Goal: Transaction & Acquisition: Purchase product/service

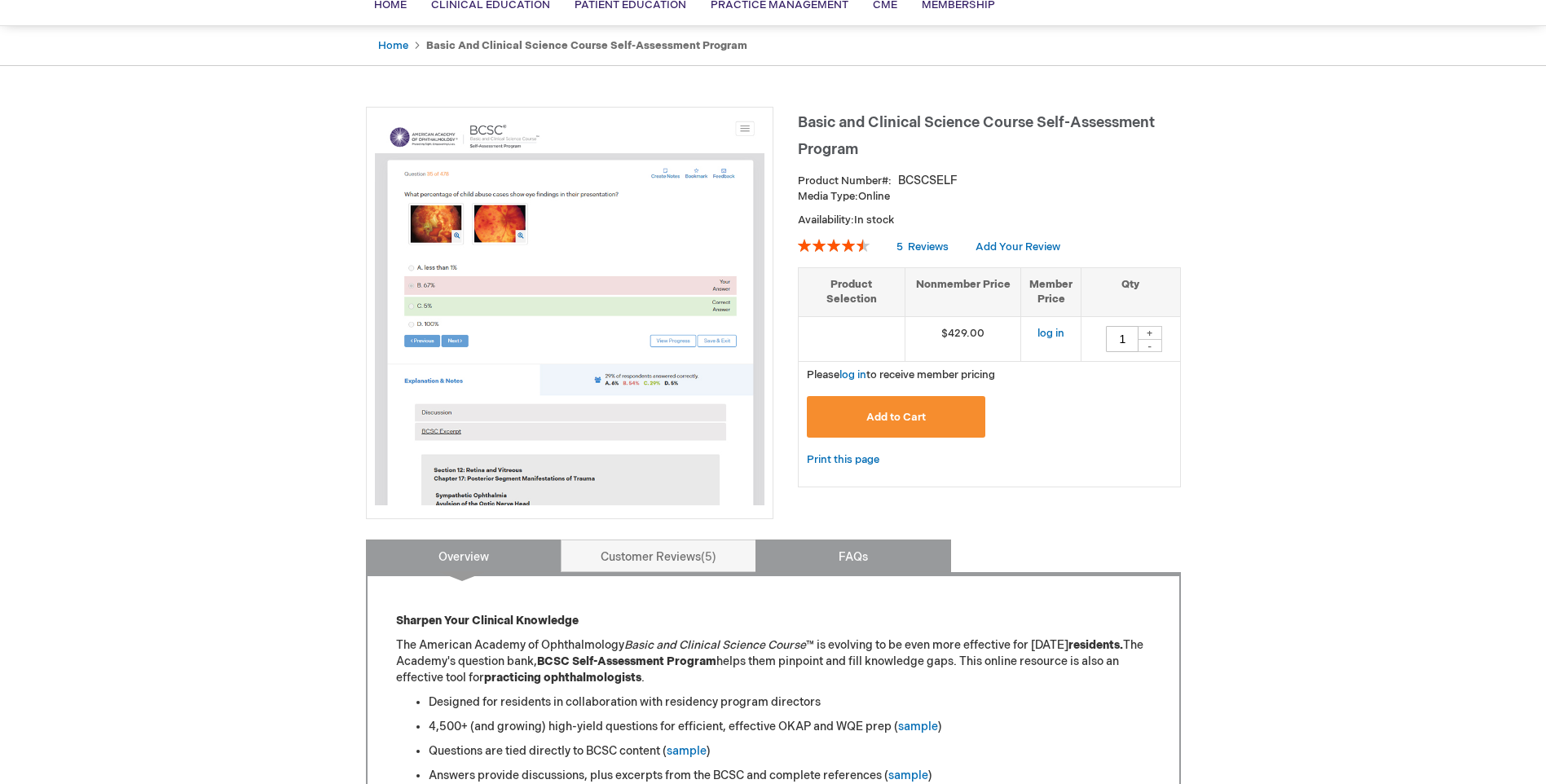
scroll to position [163, 0]
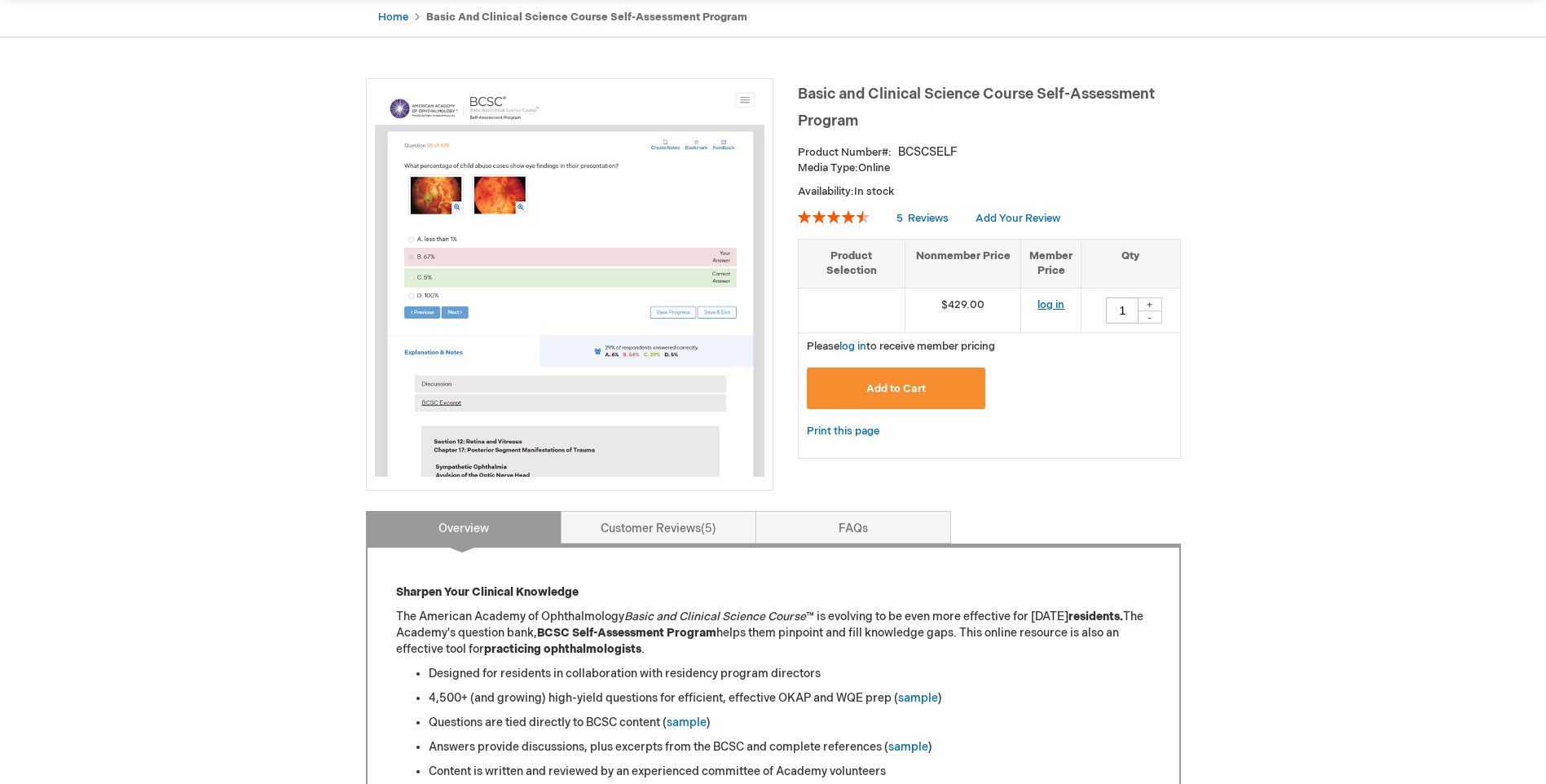
click at [1046, 306] on link "log in" at bounding box center [1051, 304] width 27 height 13
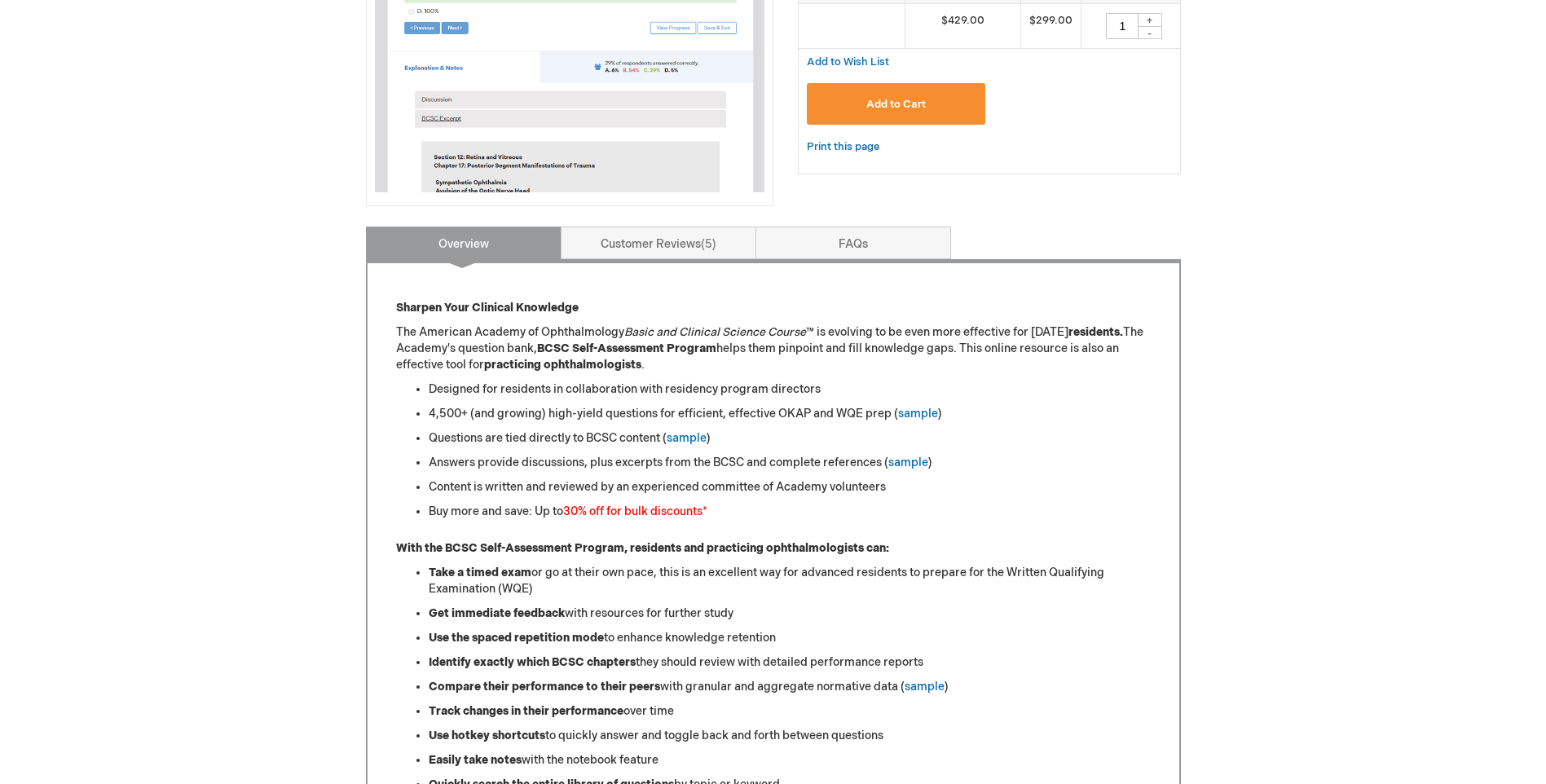
scroll to position [407, 0]
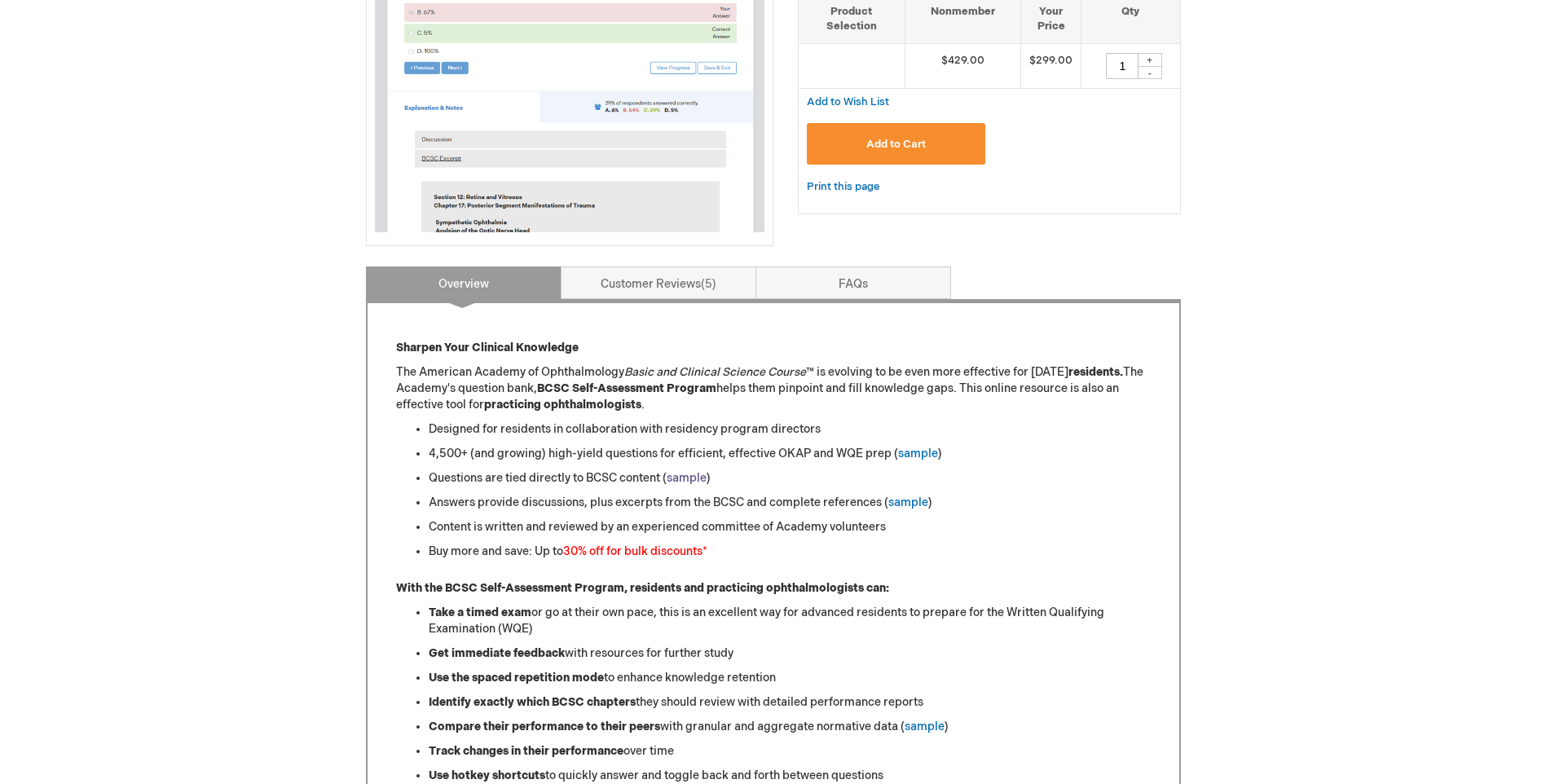
click at [693, 473] on link "sample" at bounding box center [687, 478] width 40 height 14
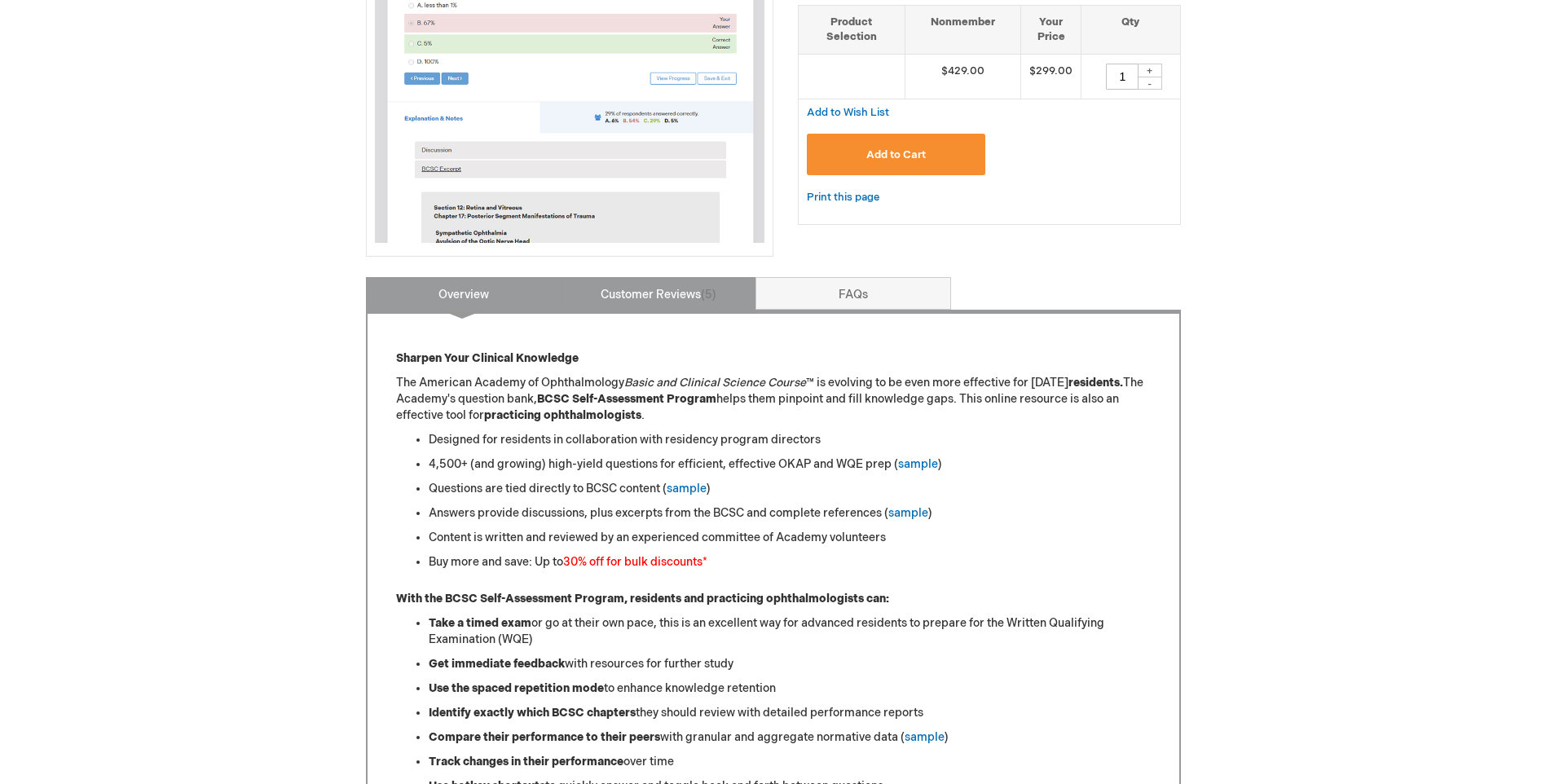
click at [632, 293] on link "Customer Reviews 5" at bounding box center [659, 293] width 195 height 33
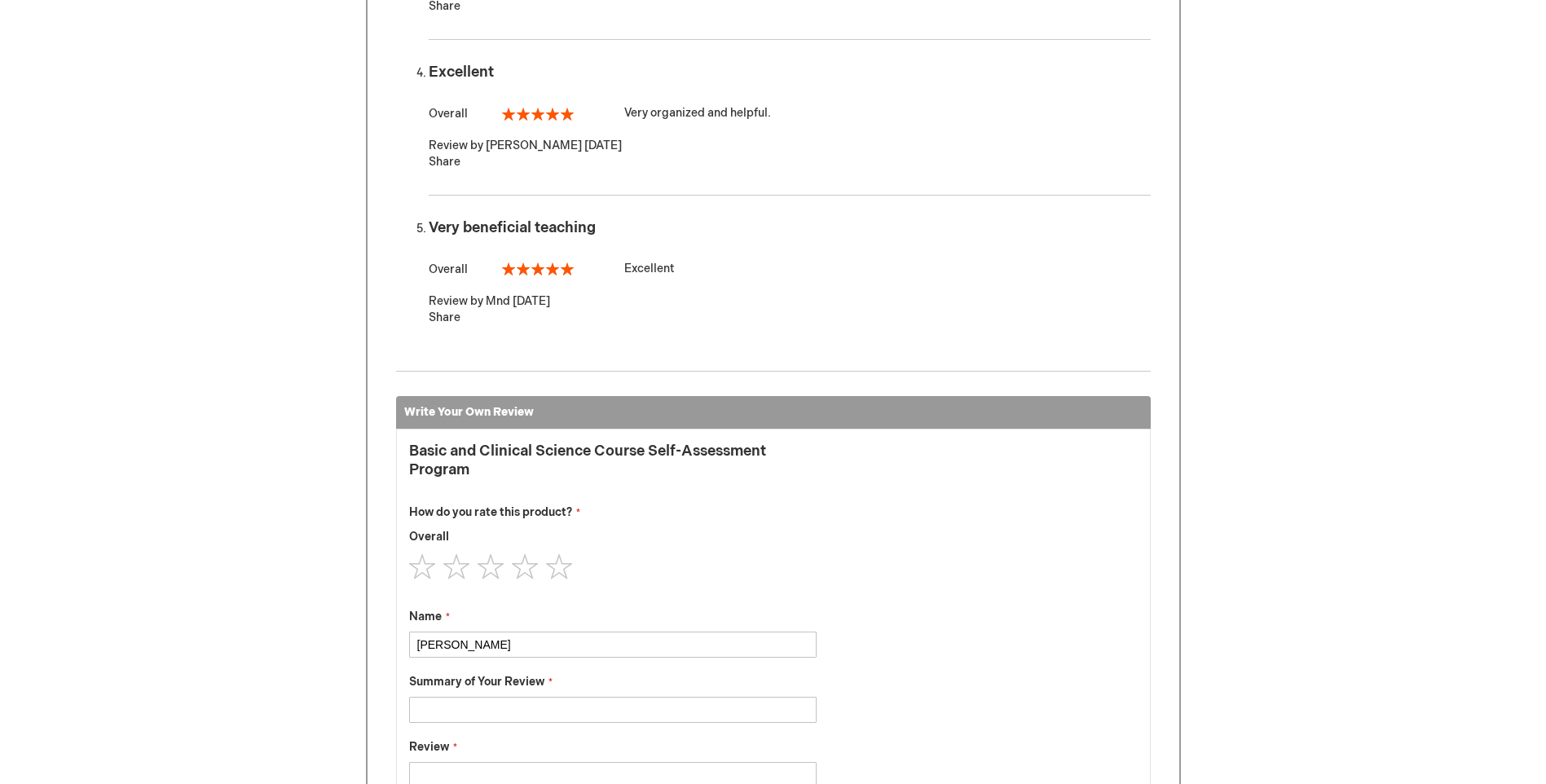
scroll to position [1163, 0]
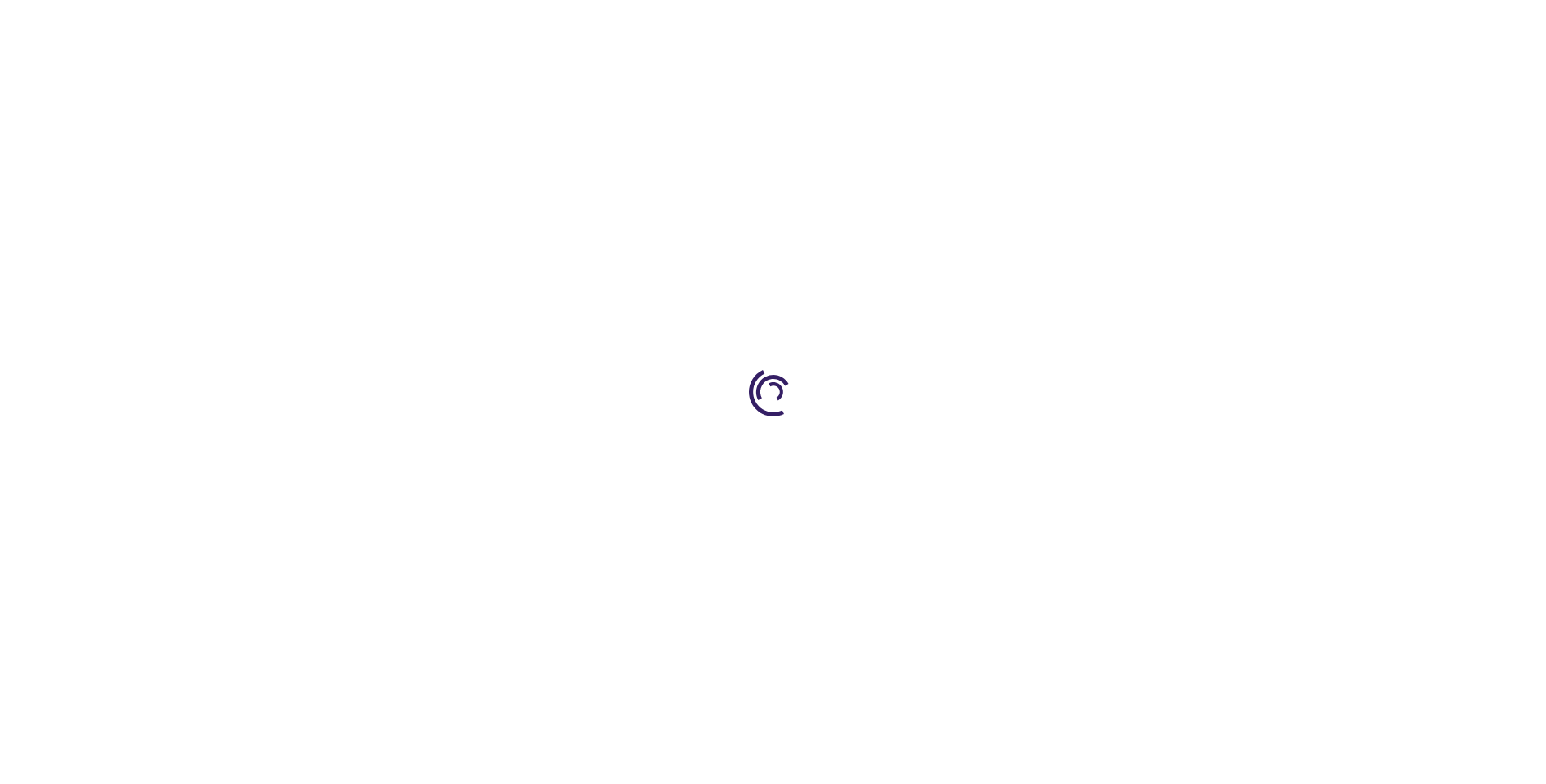
type input "1"
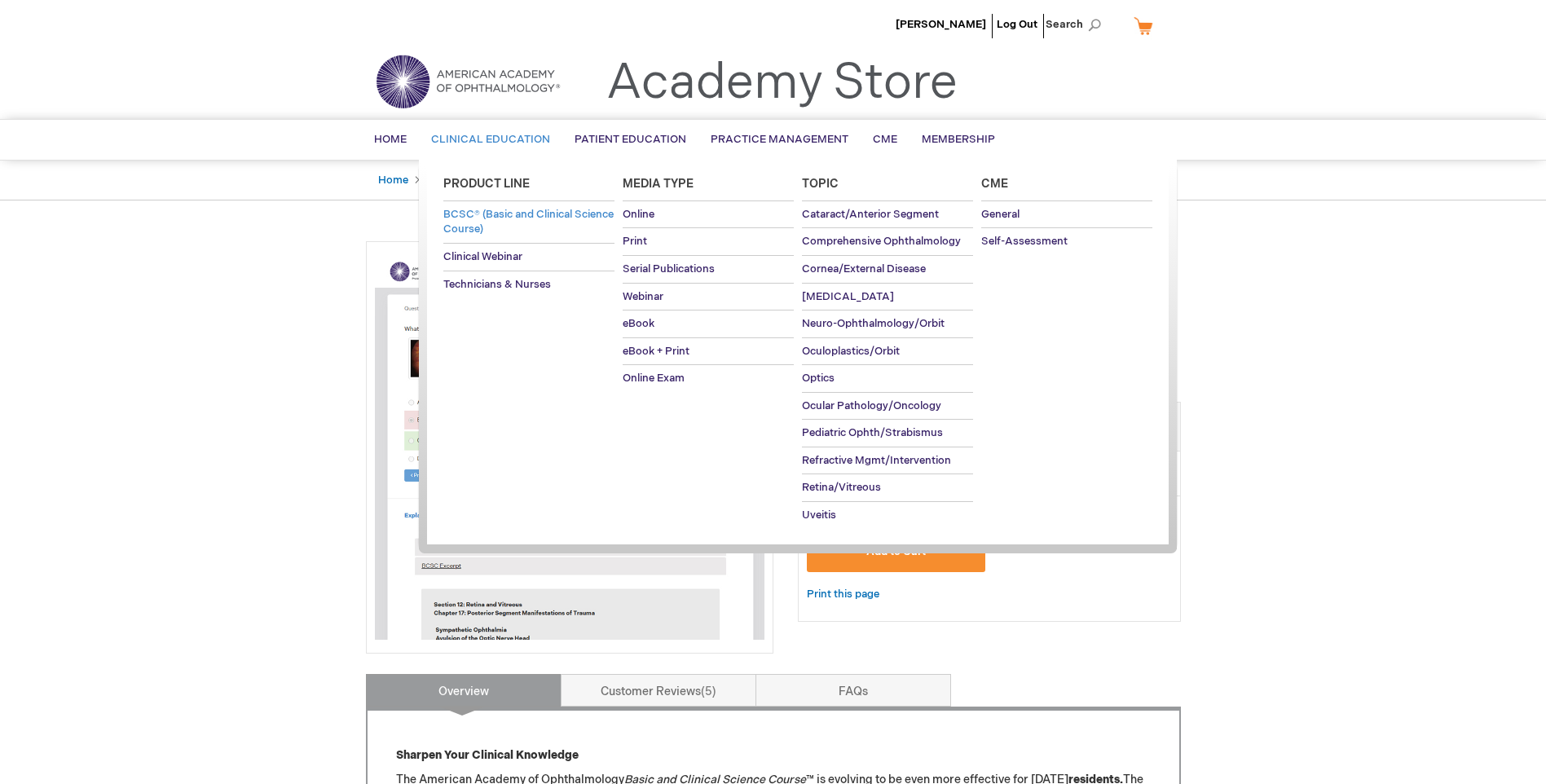
click at [502, 217] on span "BCSC® (Basic and Clinical Science Course)" at bounding box center [528, 221] width 170 height 29
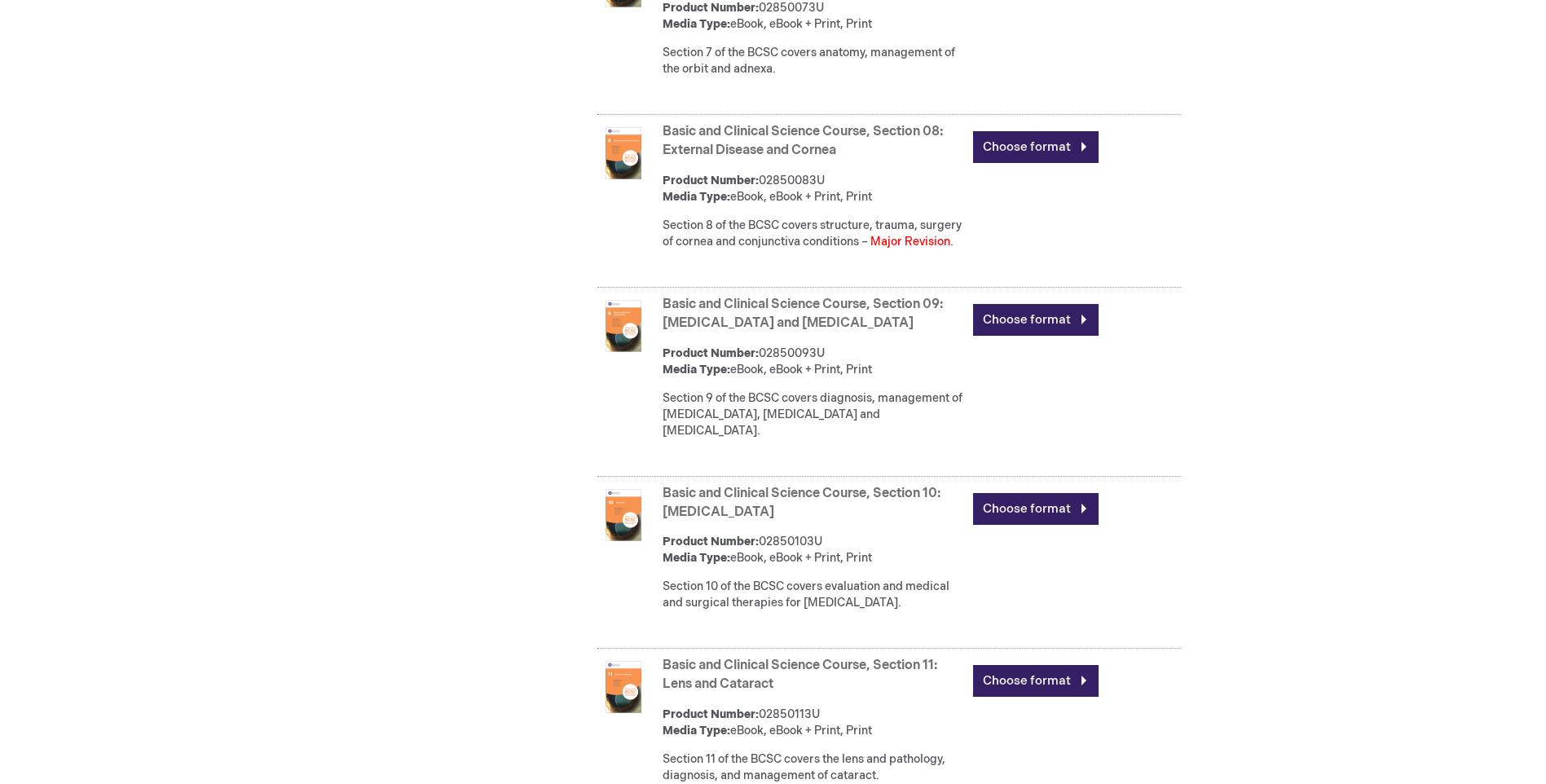
scroll to position [1955, 0]
click at [632, 535] on img at bounding box center [623, 514] width 52 height 52
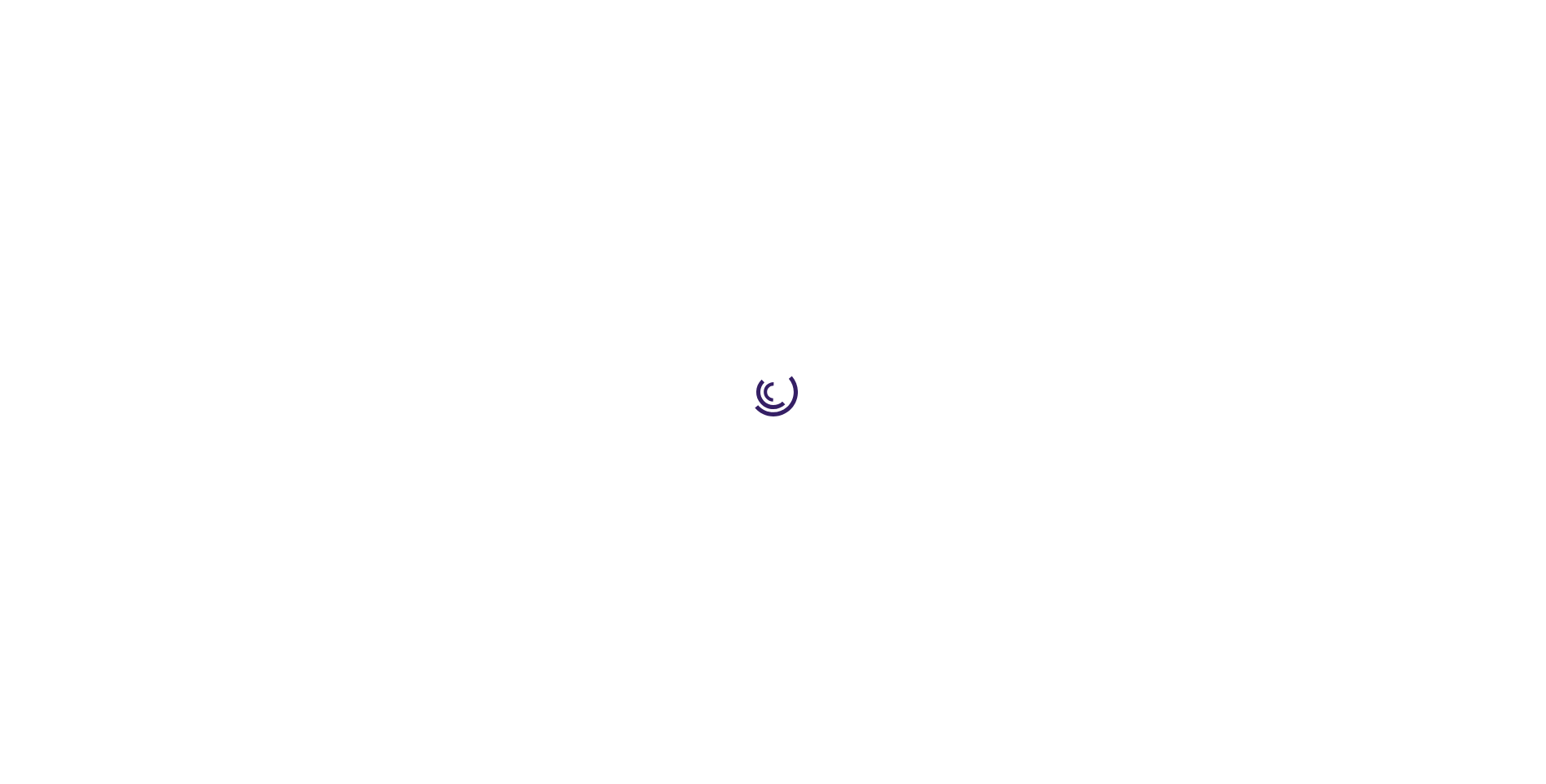
type input "0"
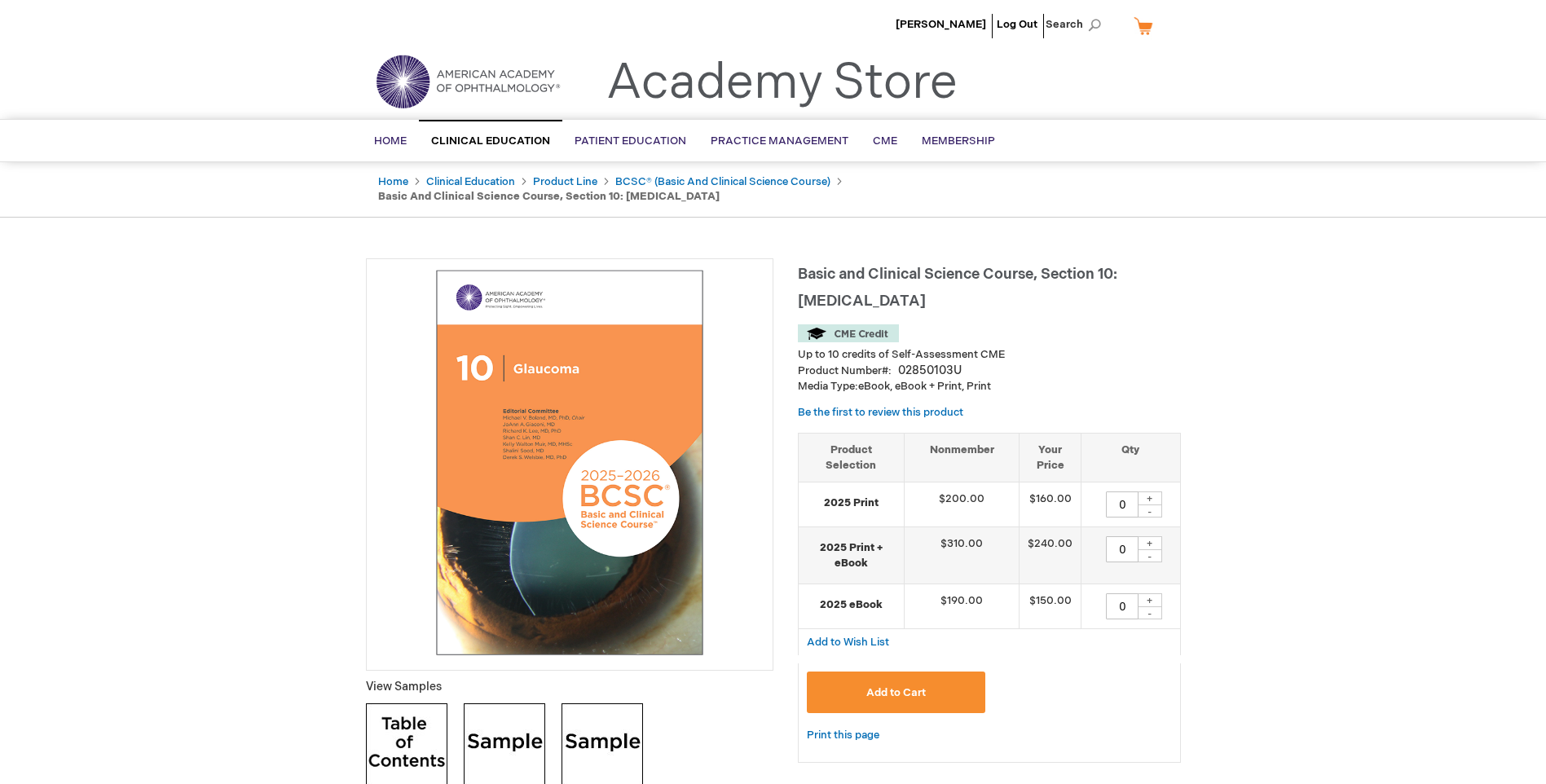
click at [497, 724] on img at bounding box center [504, 744] width 82 height 82
click at [1151, 593] on div "+" at bounding box center [1149, 600] width 25 height 14
type input "1"
click at [878, 685] on span "Add to Cart" at bounding box center [896, 691] width 60 height 13
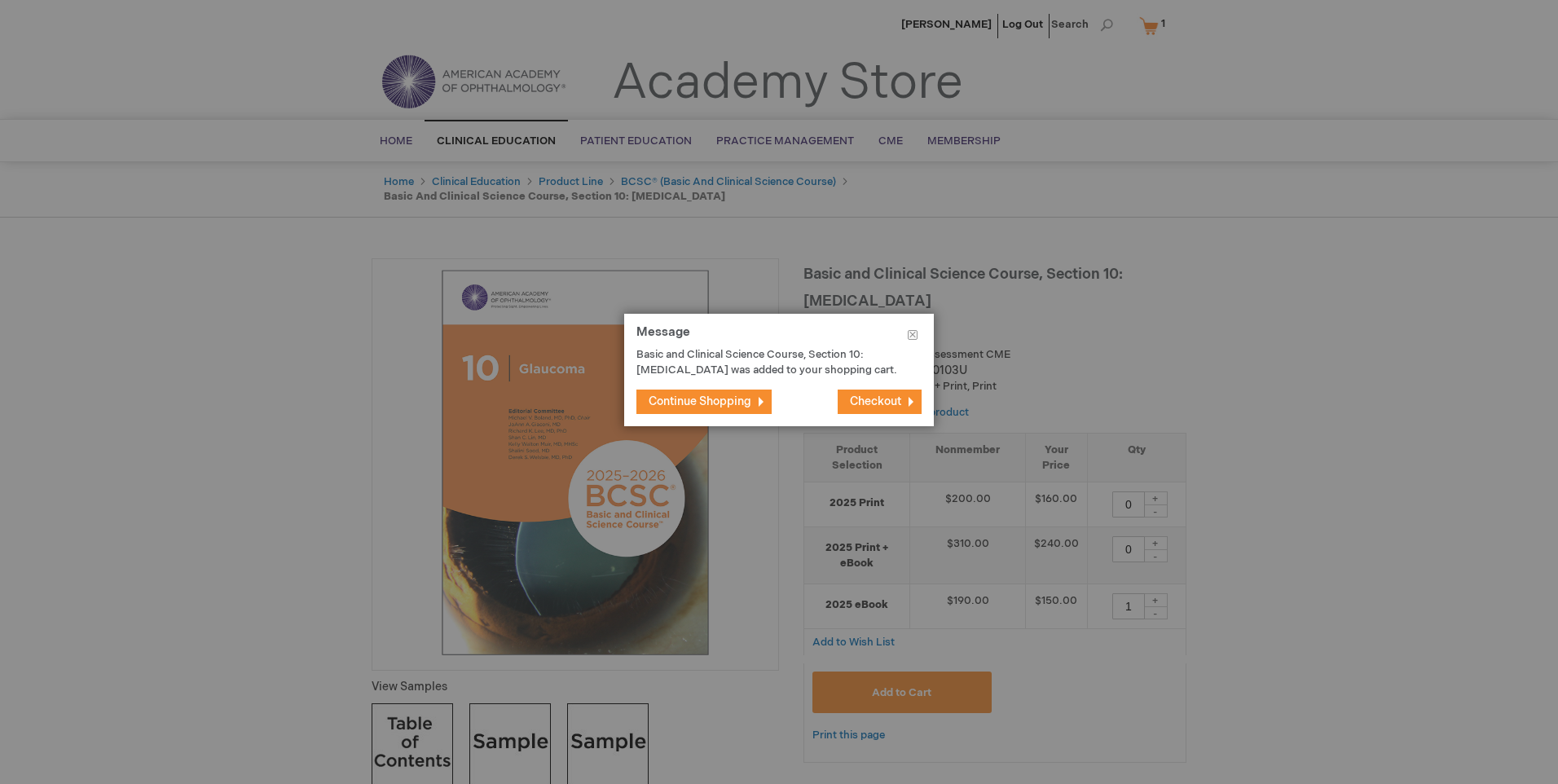
click at [869, 397] on span "Checkout" at bounding box center [876, 401] width 52 height 14
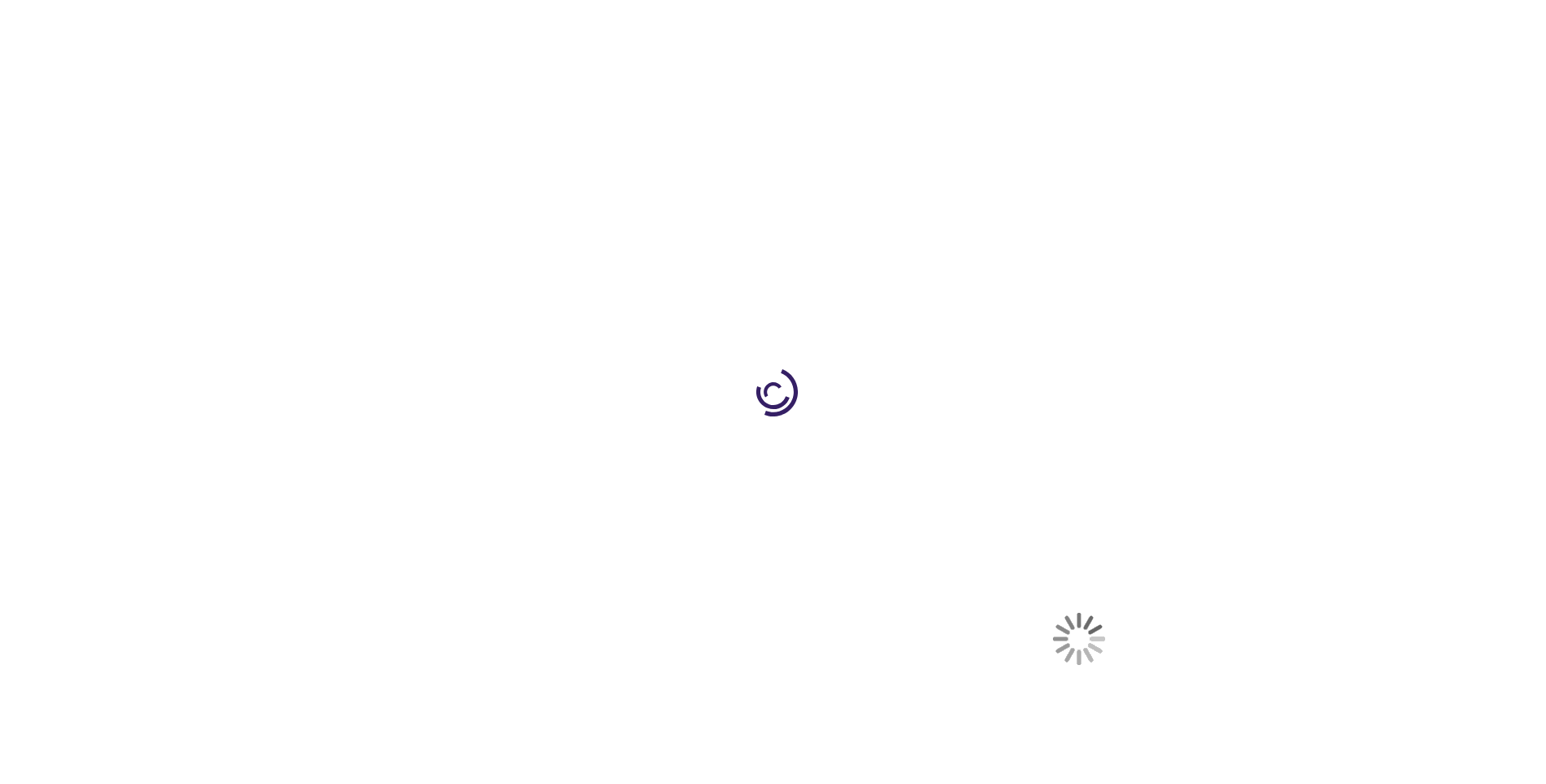
select select "US"
select select "24"
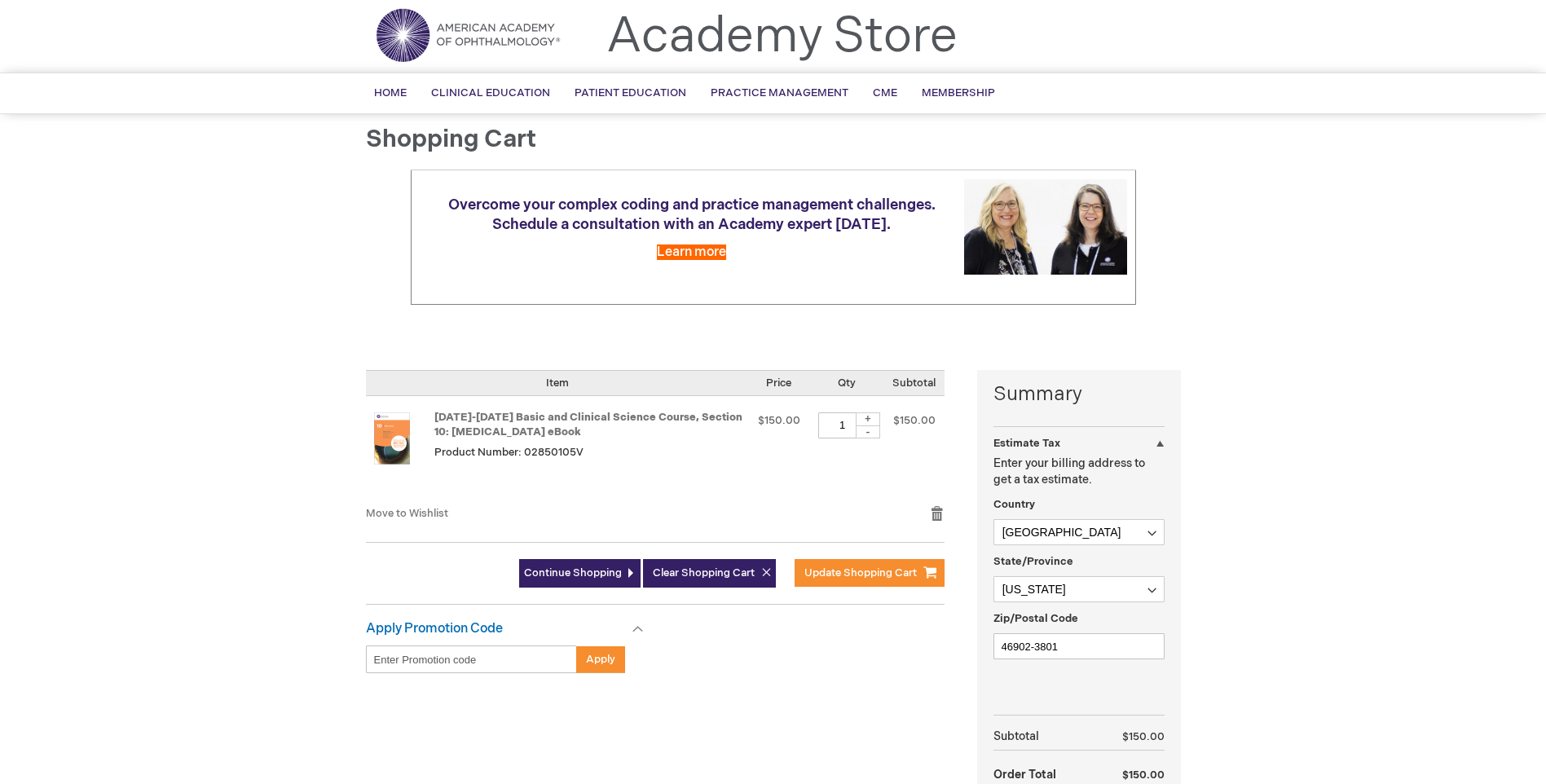
scroll to position [244, 0]
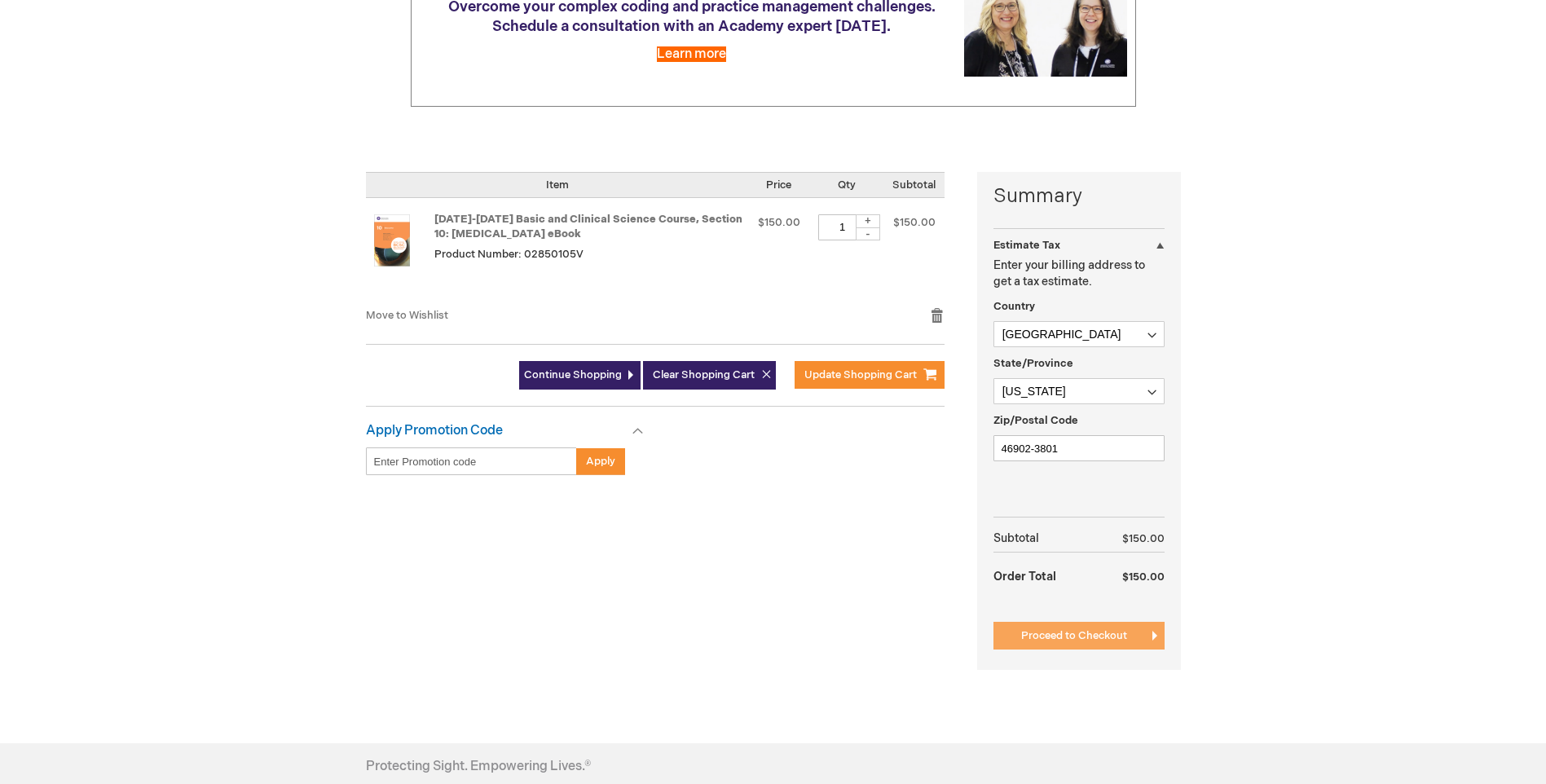
click at [1085, 623] on button "Proceed to Checkout" at bounding box center [1080, 636] width 171 height 28
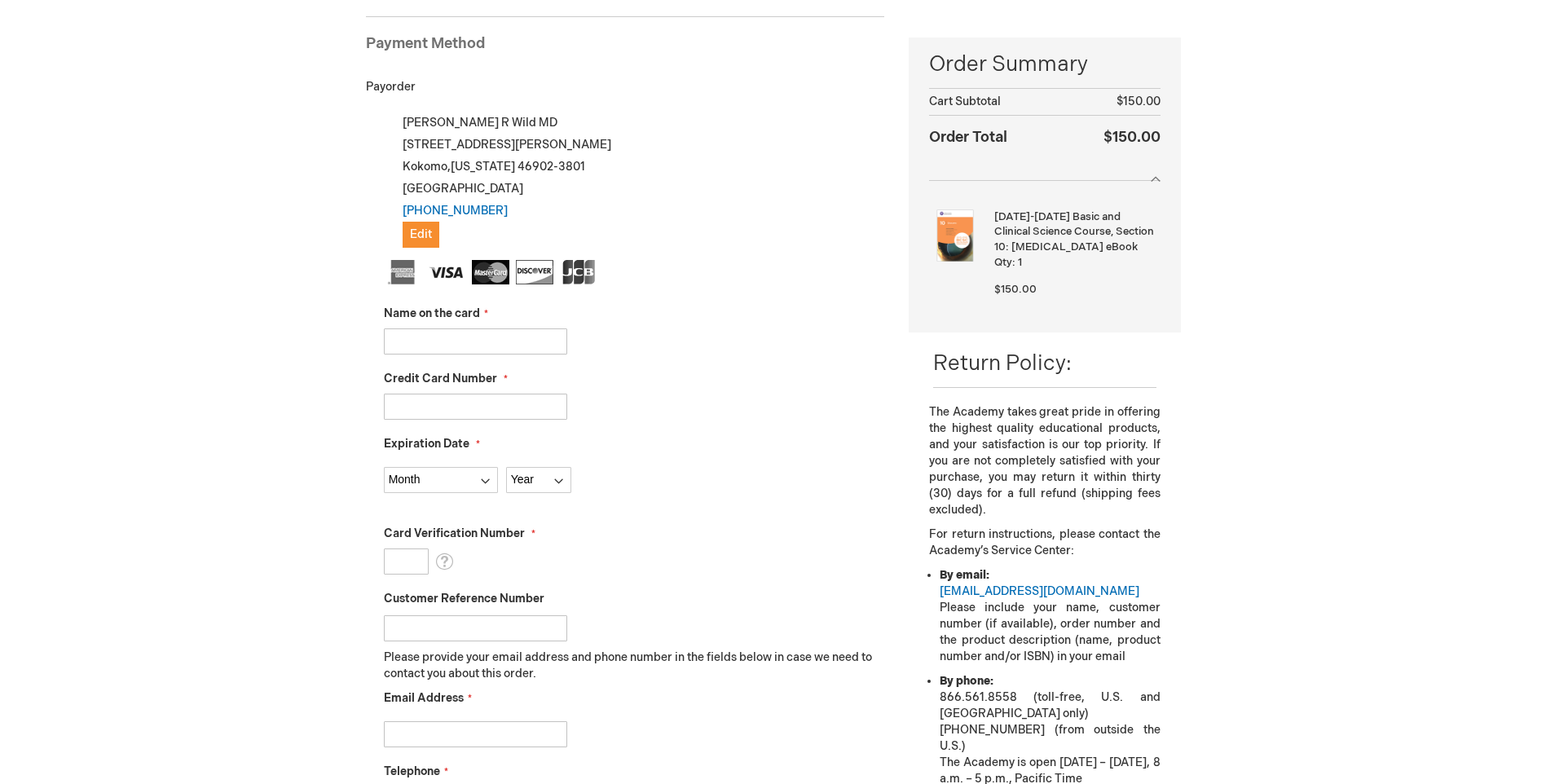
drag, startPoint x: 471, startPoint y: 351, endPoint x: 458, endPoint y: 344, distance: 14.8
click at [469, 350] on input "Name on the card" at bounding box center [475, 341] width 183 height 26
type input "Michael R Wild"
click at [516, 411] on input "Credit Card Number" at bounding box center [475, 406] width 183 height 26
type input "4798510439389681"
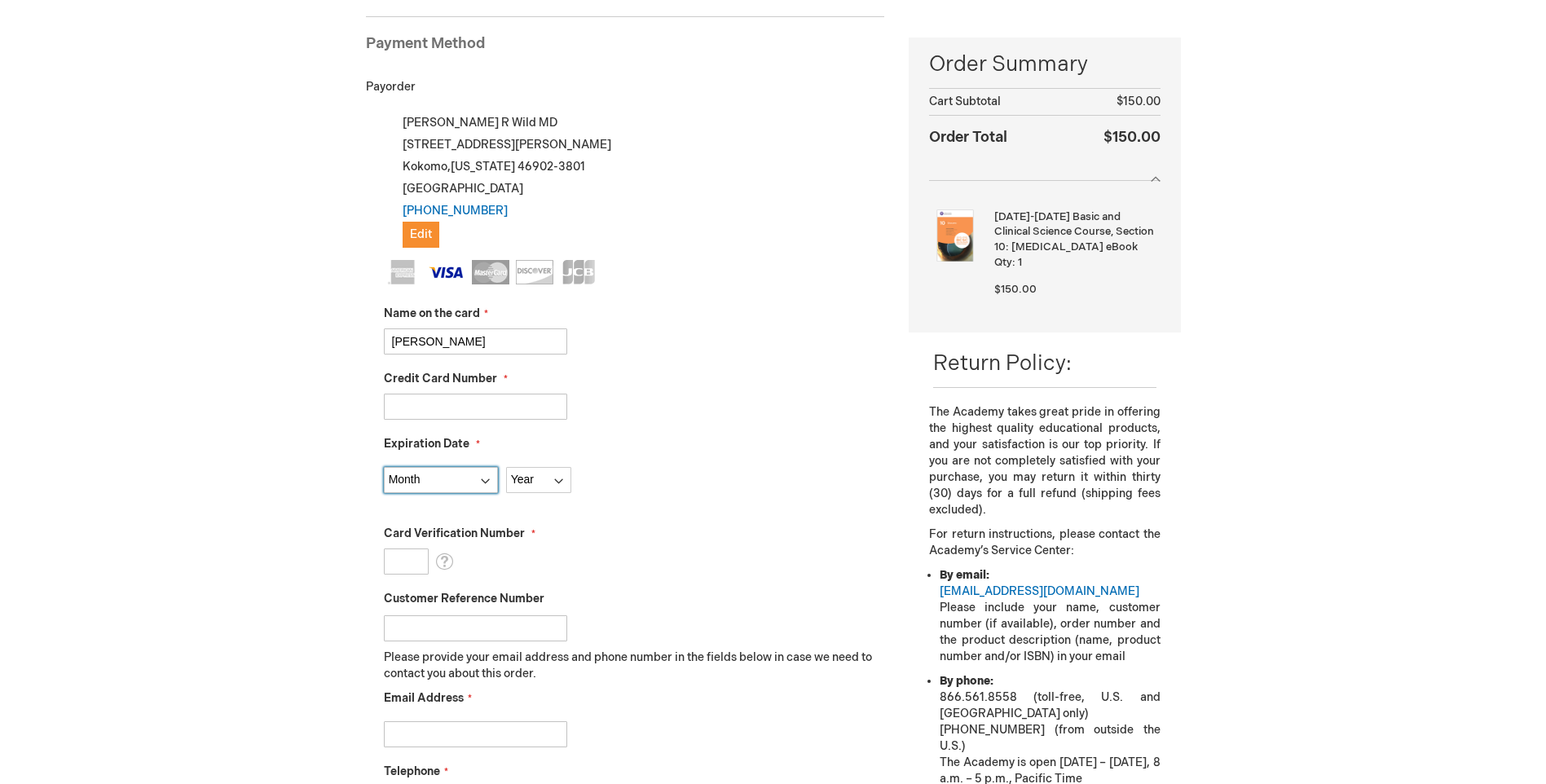
click at [446, 487] on select "Month 01 - January 02 - February 03 - March 04 - April 05 - May 06 - June 07 - …" at bounding box center [441, 479] width 114 height 26
select select "1"
click at [384, 466] on select "Month 01 - January 02 - February 03 - March 04 - April 05 - May 06 - June 07 - …" at bounding box center [441, 479] width 114 height 26
click at [543, 487] on select "Year 2025 2026 2027 2028 2029 2030 2031 2032 2033 2034 2035" at bounding box center [538, 479] width 65 height 26
select select "2028"
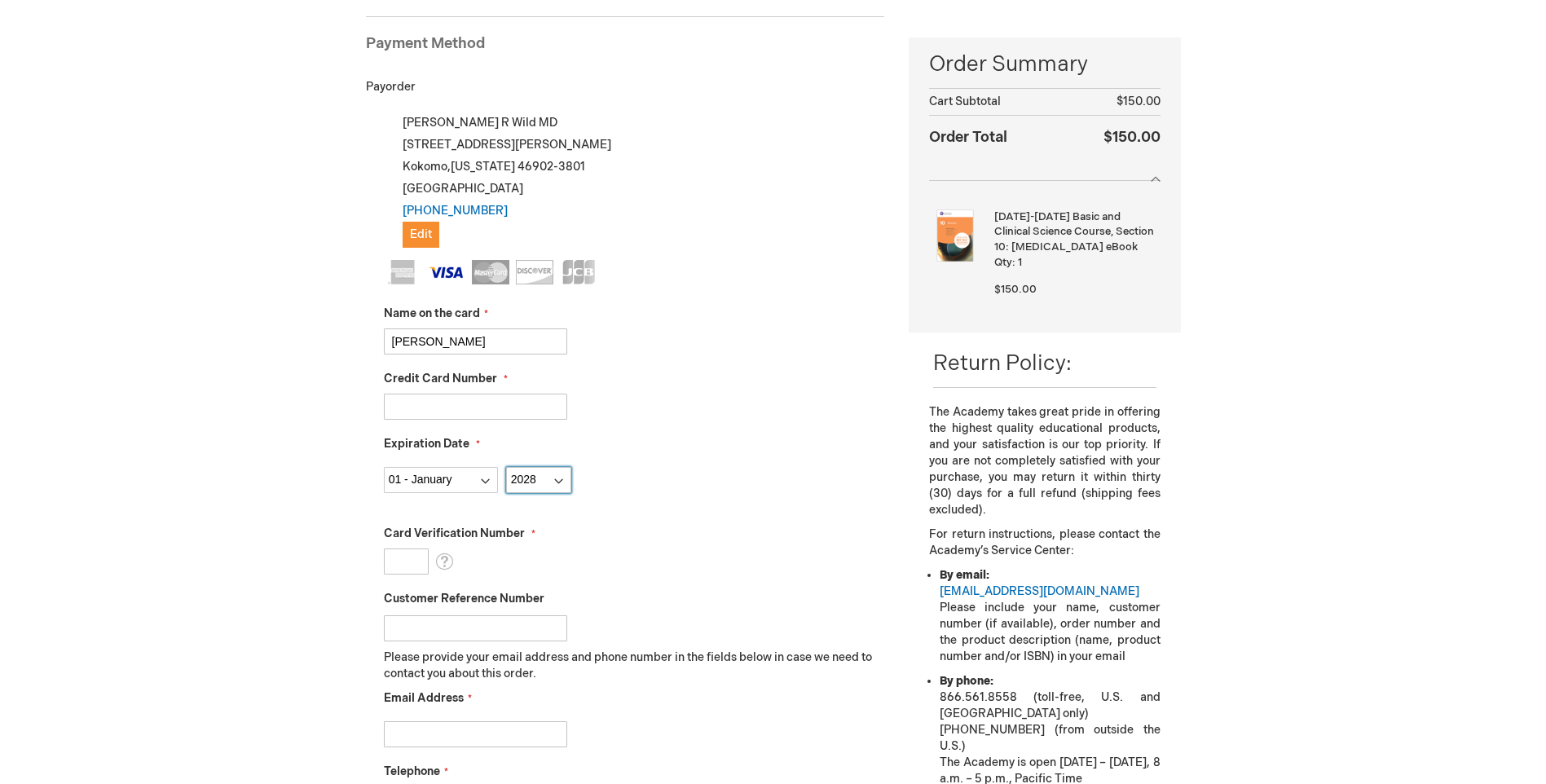
click at [506, 466] on select "Year 2025 2026 2027 2028 2029 2030 2031 2032 2033 2034 2035" at bounding box center [538, 479] width 65 height 26
click at [411, 561] on input "Card Verification Number" at bounding box center [406, 561] width 45 height 26
type input "993"
click at [496, 736] on input "Email Address" at bounding box center [475, 734] width 183 height 26
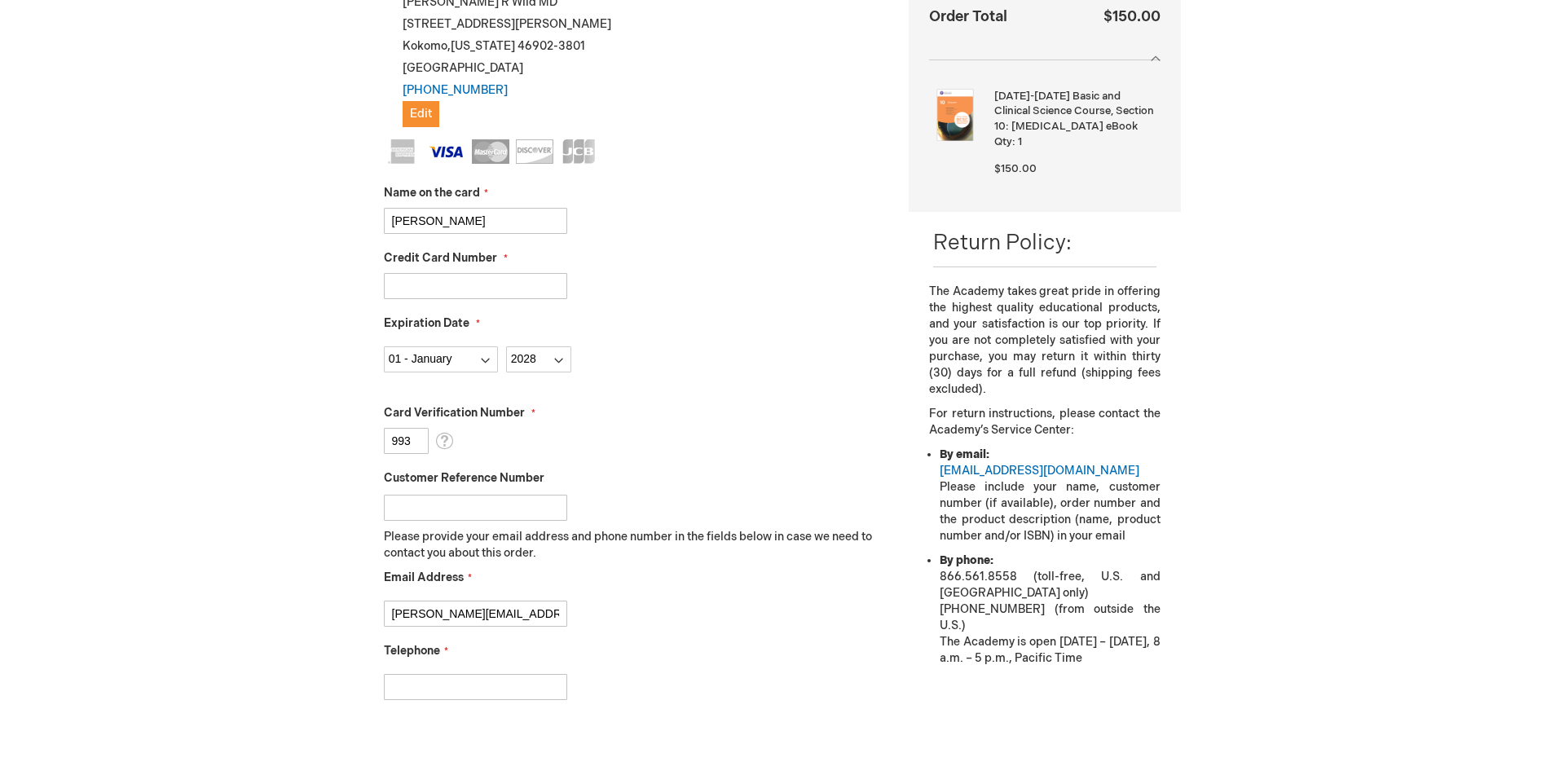
scroll to position [387, 0]
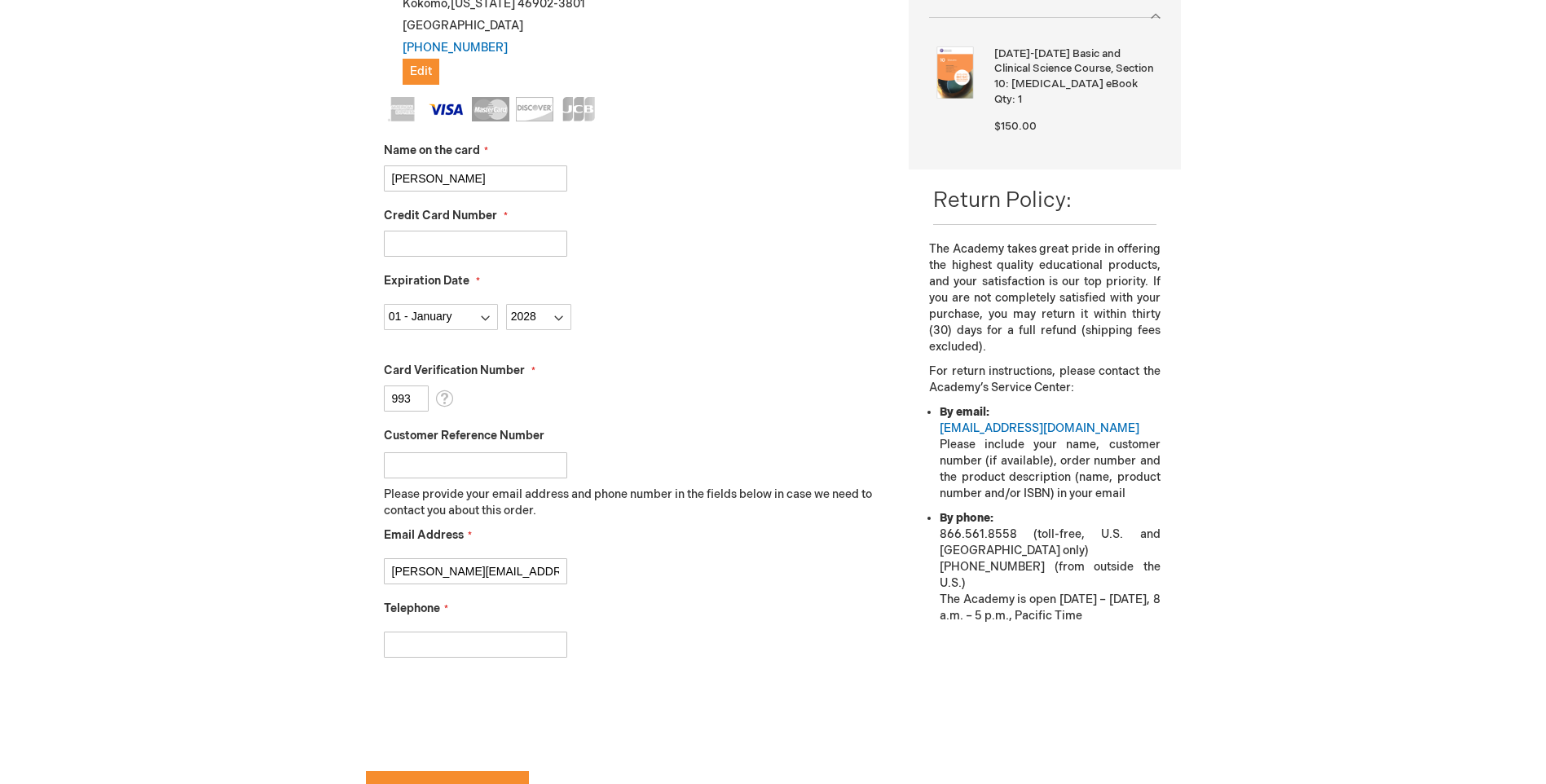
type input "mike.wild@hotmail.com"
click at [441, 646] on input "Telephone" at bounding box center [475, 645] width 183 height 26
type input "765-860-3231"
checkbox input "true"
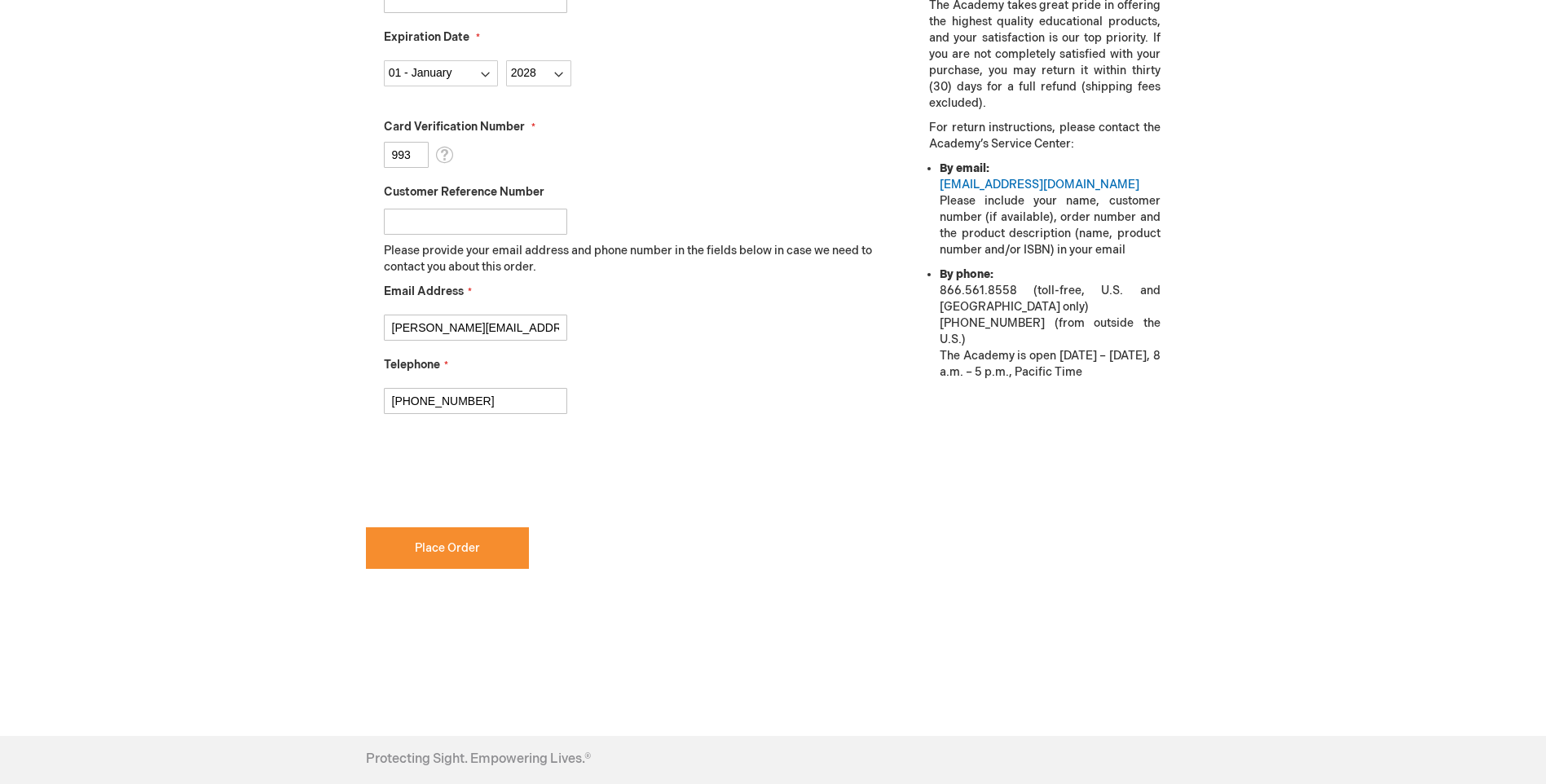
scroll to position [631, 0]
click at [458, 545] on span "Place Order" at bounding box center [447, 547] width 65 height 14
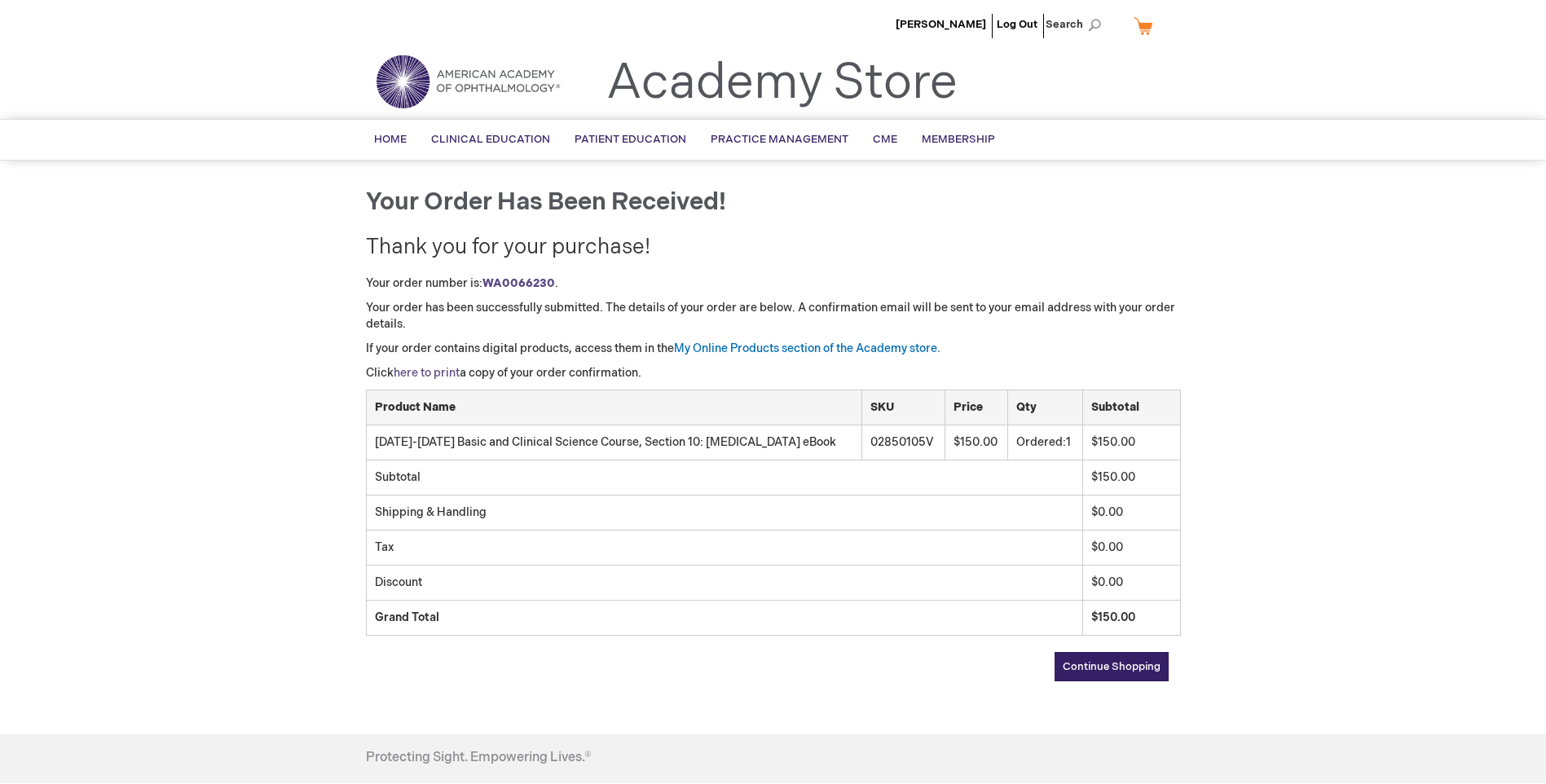
click at [430, 372] on link "here to print" at bounding box center [427, 373] width 66 height 14
click at [775, 344] on link "My Online Products section of the Academy store." at bounding box center [806, 349] width 266 height 14
